Goal: Navigation & Orientation: Find specific page/section

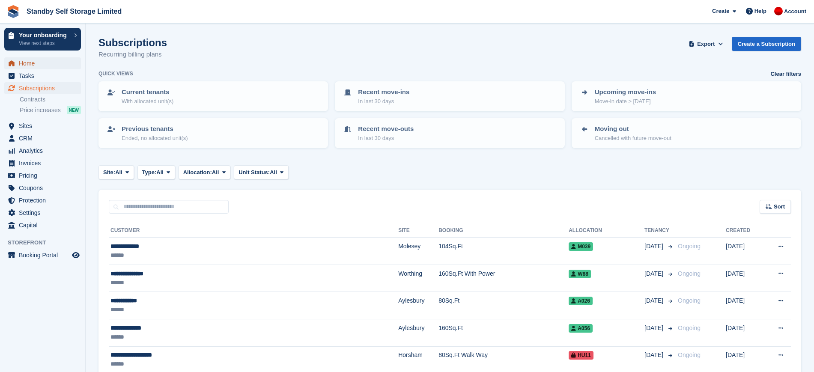
click at [51, 64] on span "Home" at bounding box center [44, 63] width 51 height 12
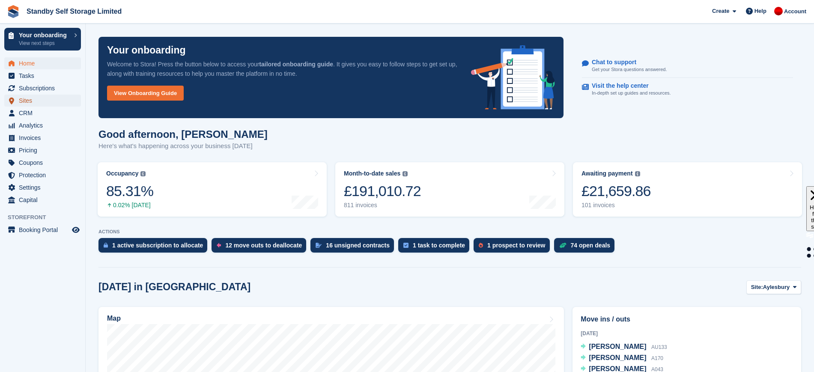
click at [23, 101] on span "Sites" at bounding box center [44, 101] width 51 height 12
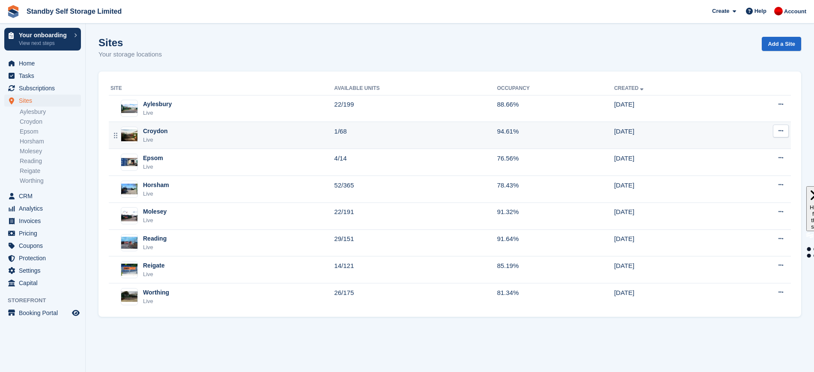
click at [187, 131] on div "Croydon Live" at bounding box center [223, 136] width 224 height 18
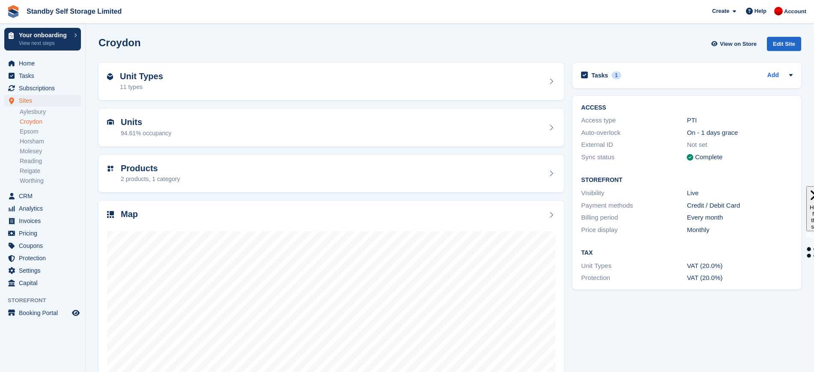
scroll to position [39, 0]
